Goal: Task Accomplishment & Management: Use online tool/utility

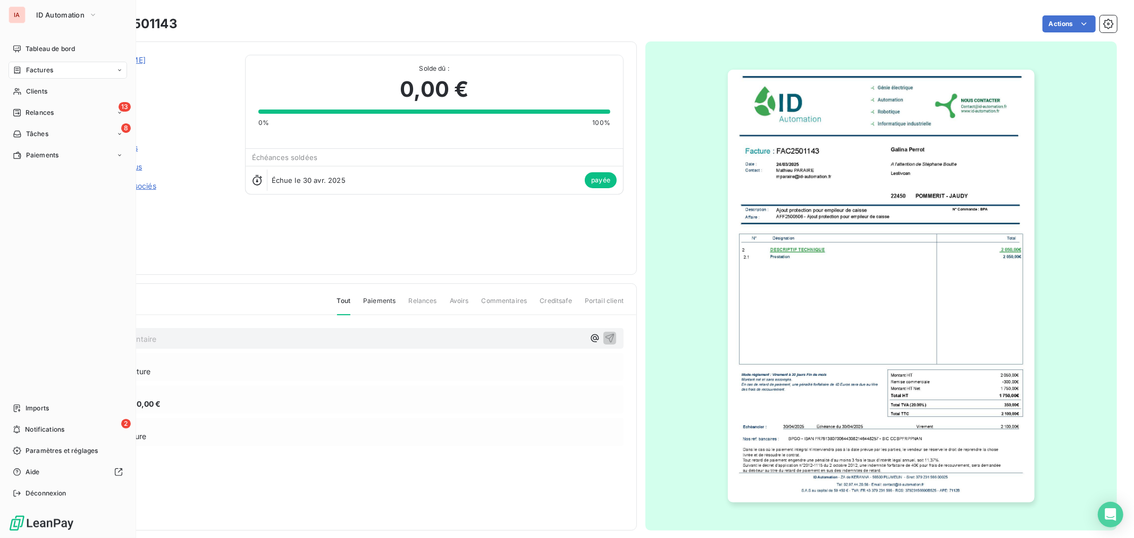
click at [40, 2] on div "IA ID Automation Tableau de bord Factures Clients 13 Relances 8 Tâches Paiement…" at bounding box center [68, 269] width 136 height 538
click at [49, 13] on span "ID Automation" at bounding box center [60, 15] width 48 height 9
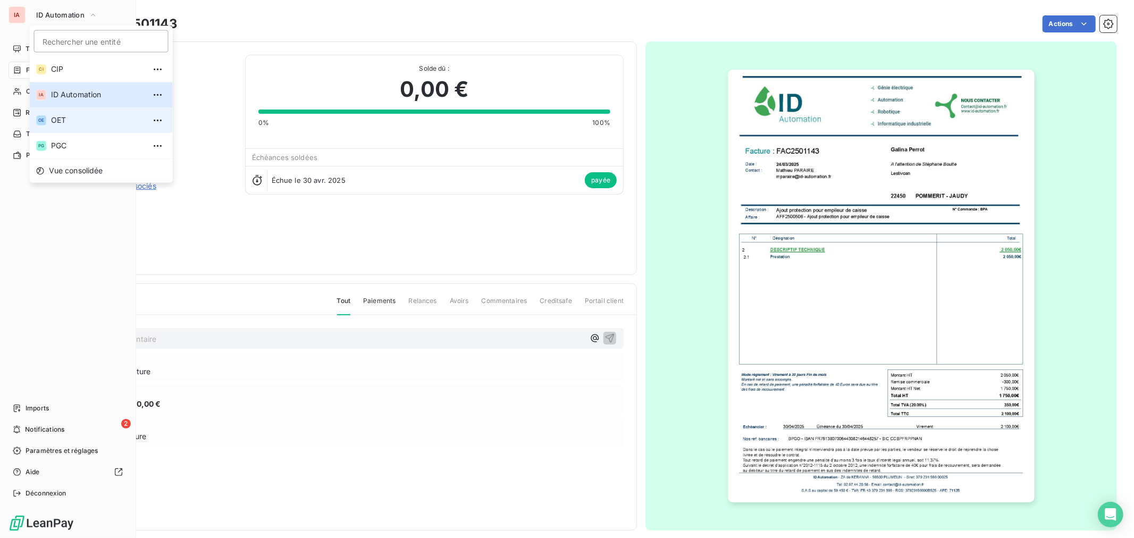
click at [79, 125] on li "OE OET" at bounding box center [101, 120] width 143 height 26
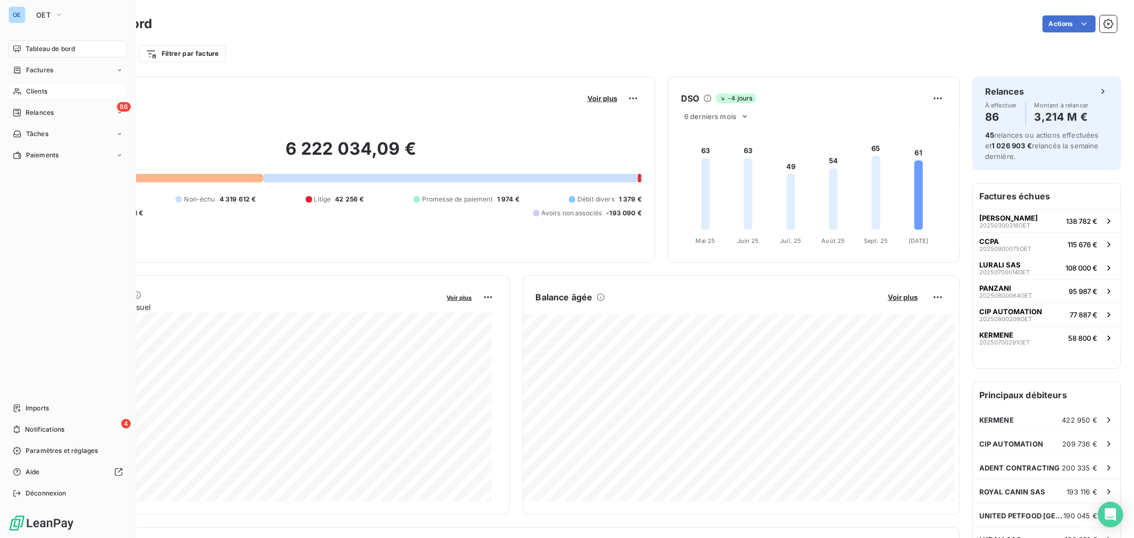
click at [34, 88] on span "Clients" at bounding box center [36, 92] width 21 height 10
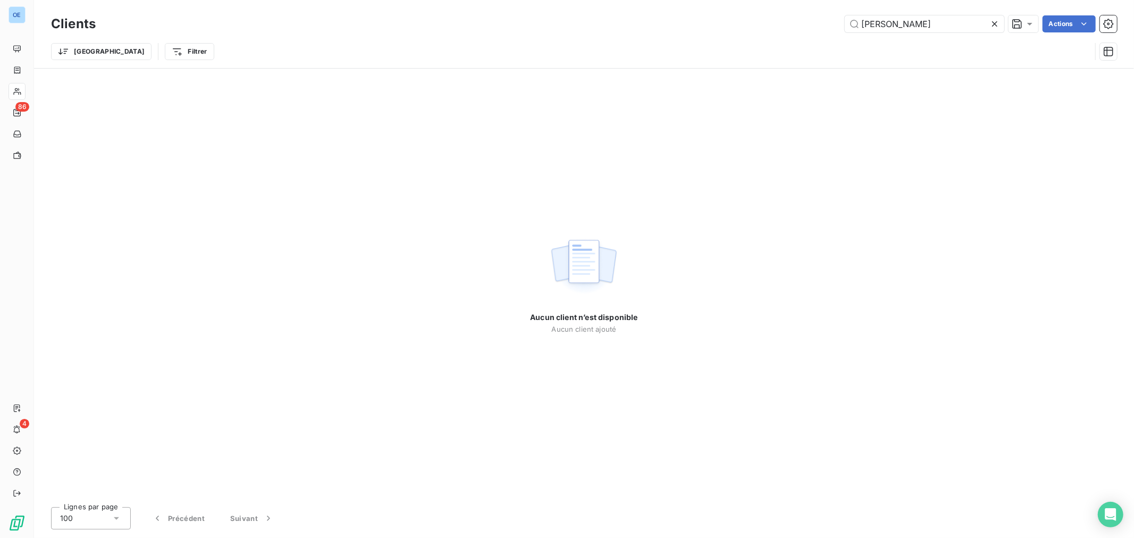
drag, startPoint x: 914, startPoint y: 28, endPoint x: 791, endPoint y: 25, distance: 123.4
click at [791, 25] on div "[PERSON_NAME] Actions" at bounding box center [612, 23] width 1009 height 17
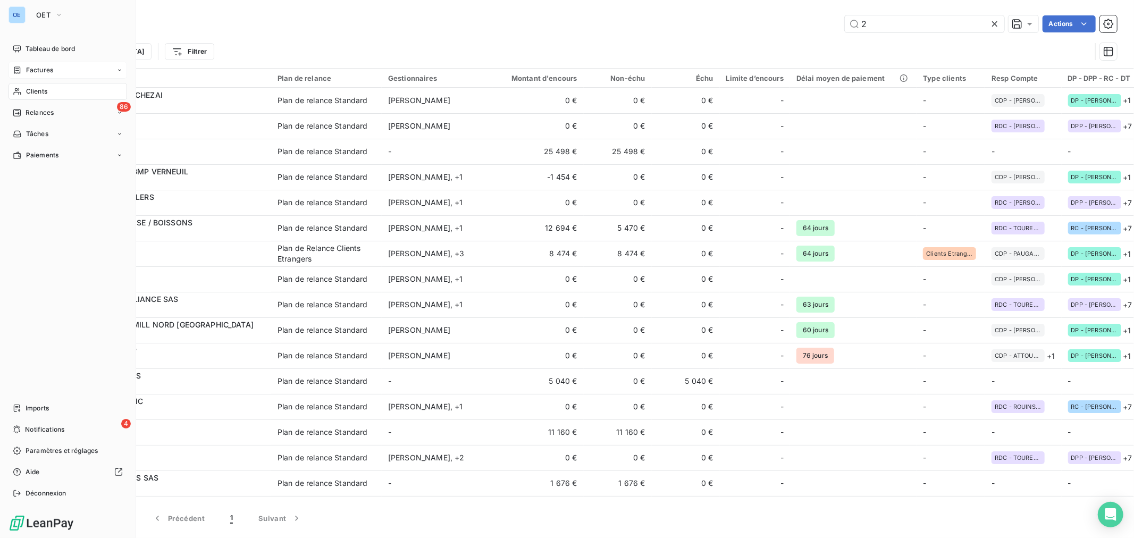
type input "2"
click at [27, 71] on span "Factures" at bounding box center [39, 70] width 27 height 10
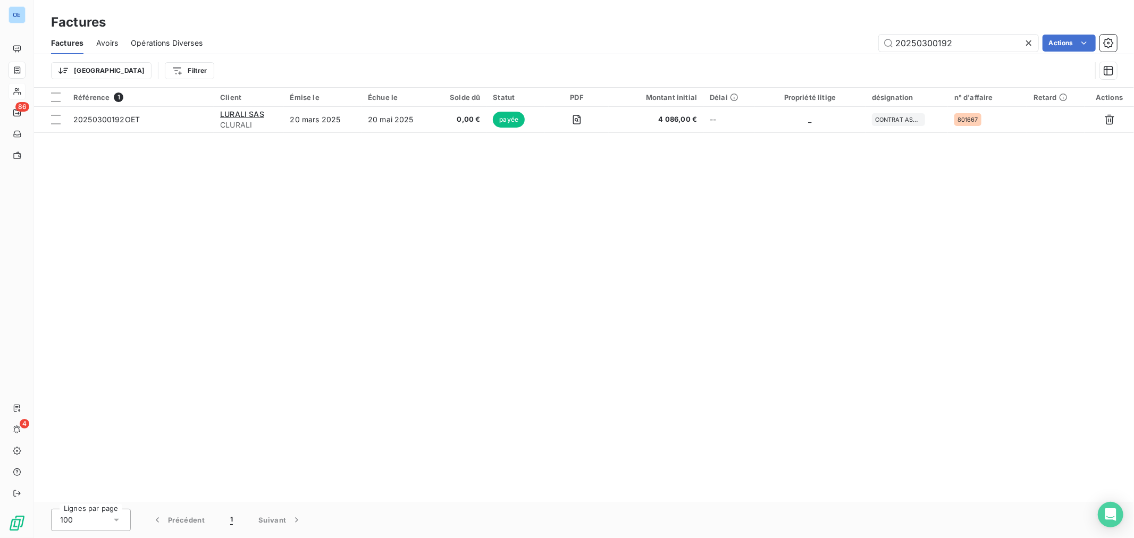
drag, startPoint x: 968, startPoint y: 46, endPoint x: 923, endPoint y: 56, distance: 45.9
click at [923, 56] on div "Factures Avoirs Opérations Diverses 20250300192 Actions Trier Filtrer" at bounding box center [584, 59] width 1100 height 55
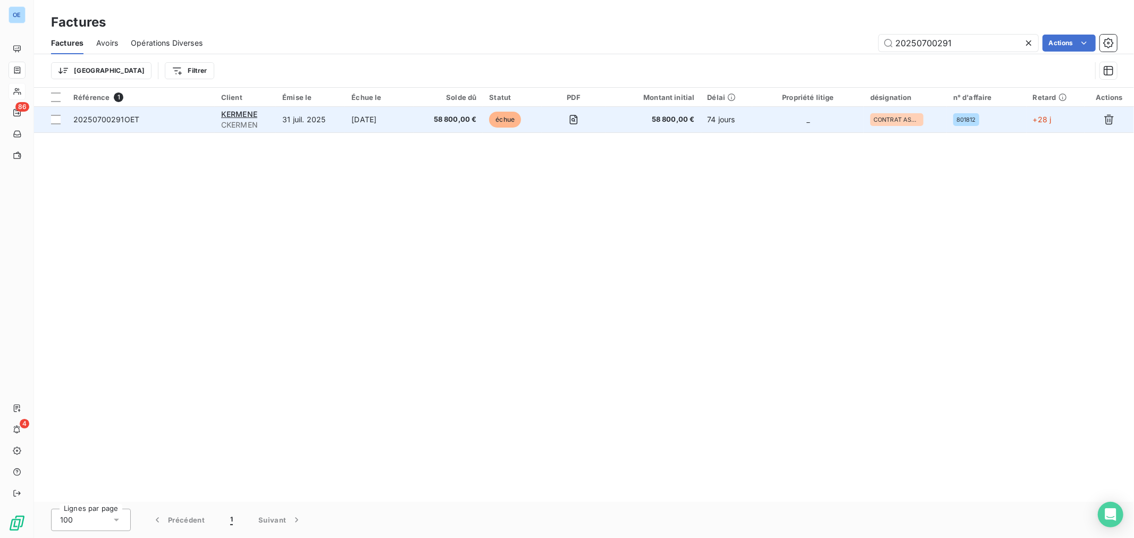
type input "20250700291"
click at [619, 121] on span "58 800,00 €" at bounding box center [653, 119] width 82 height 11
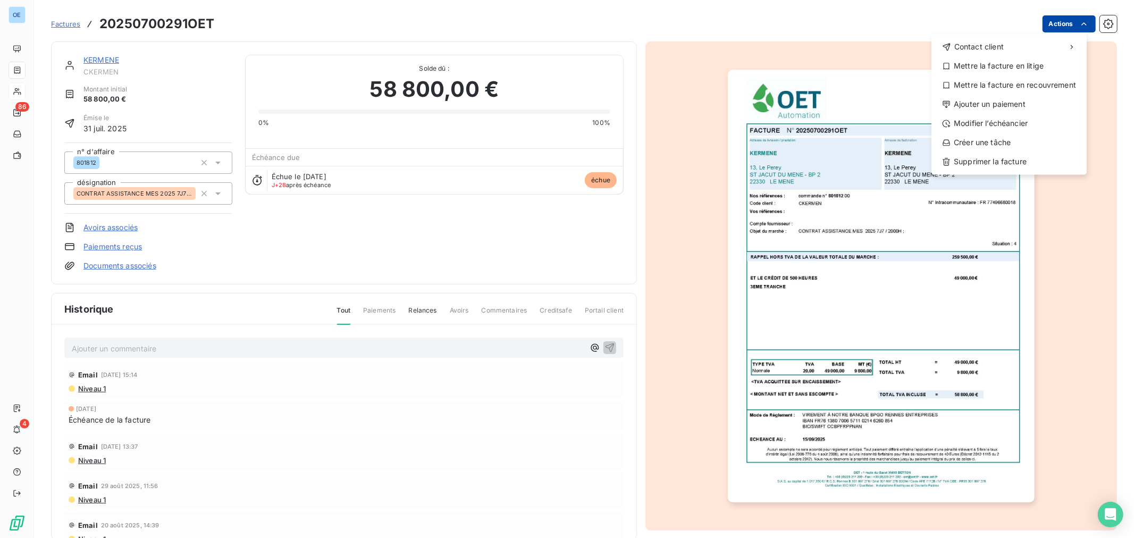
click at [1051, 30] on html "OE 86 4 Factures 20250700291OET Actions Contact client Mettre la facture en lit…" at bounding box center [567, 269] width 1134 height 538
click at [1008, 107] on div "Ajouter un paiement" at bounding box center [1009, 104] width 147 height 17
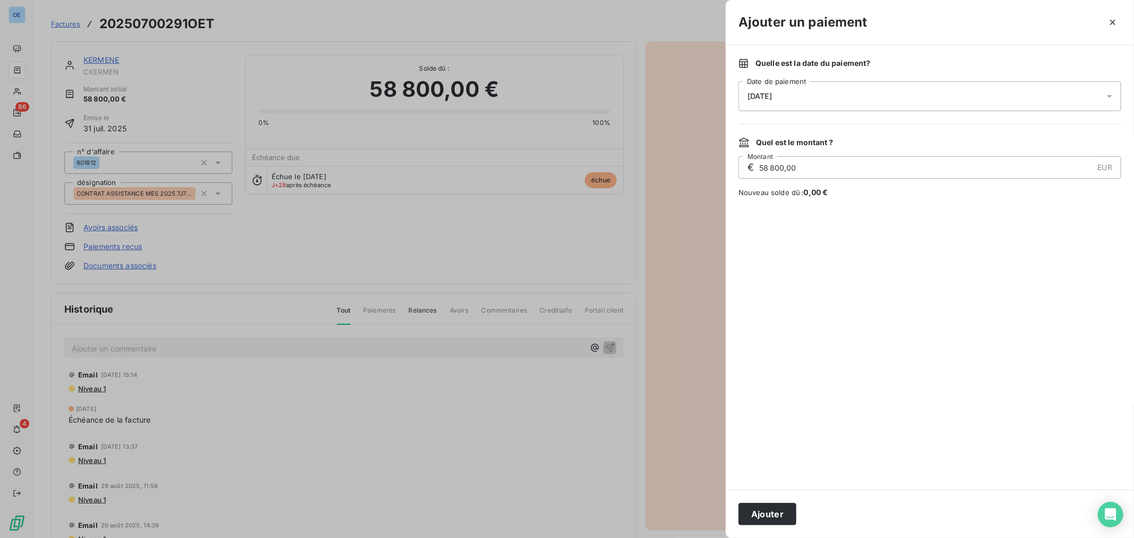
click at [809, 100] on div "[DATE]" at bounding box center [929, 96] width 383 height 30
click at [791, 225] on button "14" at bounding box center [790, 226] width 21 height 21
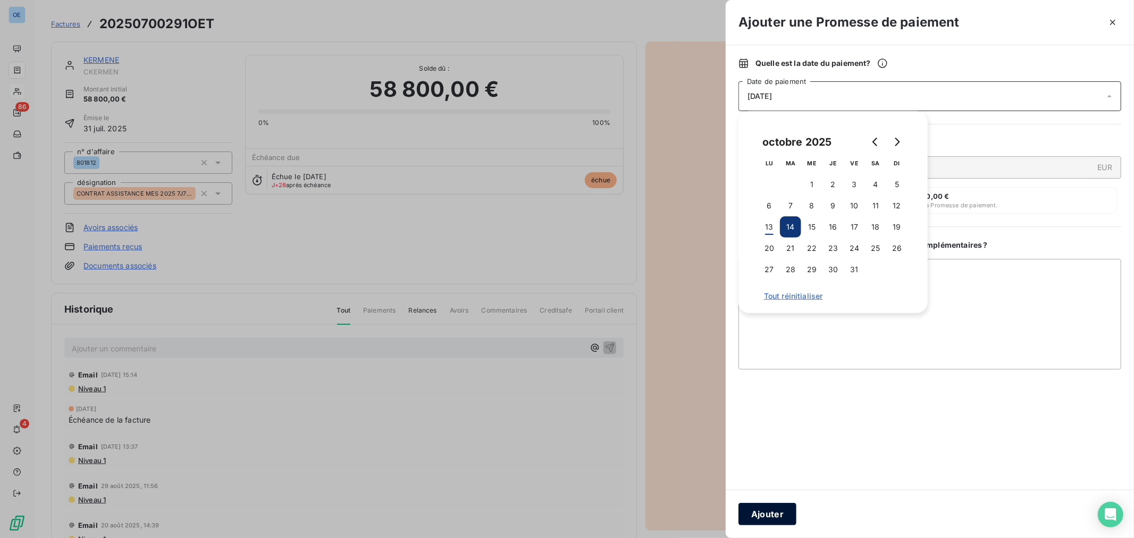
click at [782, 516] on button "Ajouter" at bounding box center [767, 514] width 58 height 22
